Goal: Task Accomplishment & Management: Manage account settings

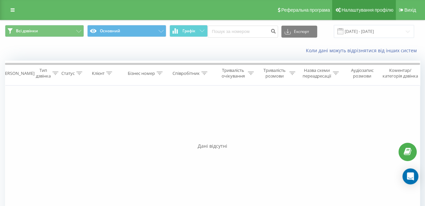
click at [364, 11] on span "Налаштування профілю" at bounding box center [368, 9] width 52 height 5
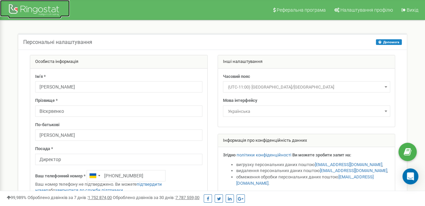
click at [40, 6] on div at bounding box center [34, 11] width 53 height 16
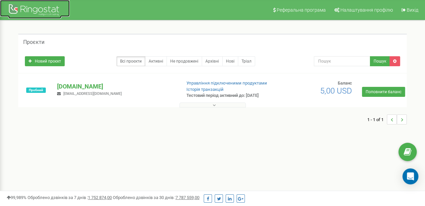
click at [25, 8] on div at bounding box center [34, 11] width 53 height 16
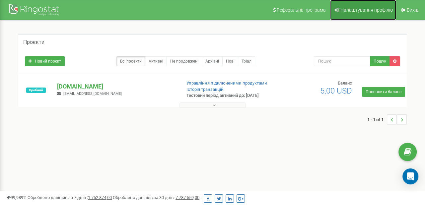
click at [369, 17] on link "Налаштування профілю" at bounding box center [363, 10] width 66 height 20
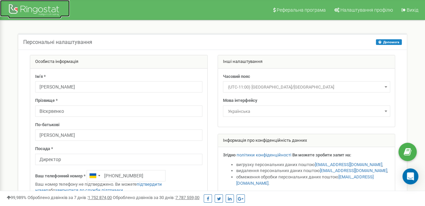
click at [38, 8] on div at bounding box center [34, 11] width 53 height 16
